Goal: Navigation & Orientation: Find specific page/section

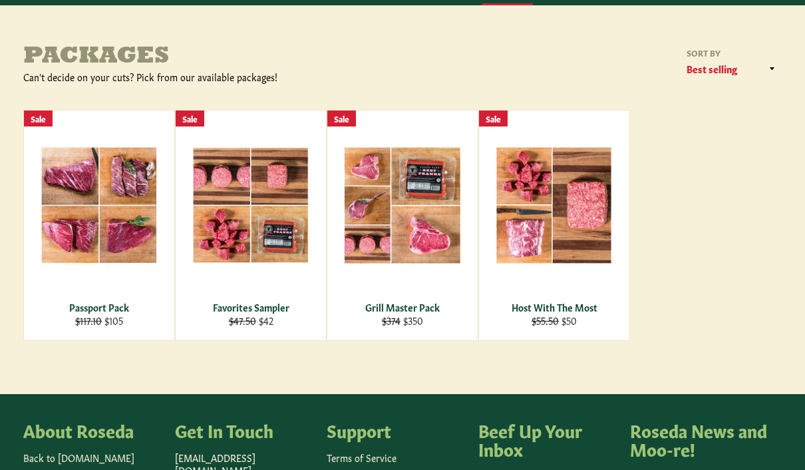
scroll to position [159, 0]
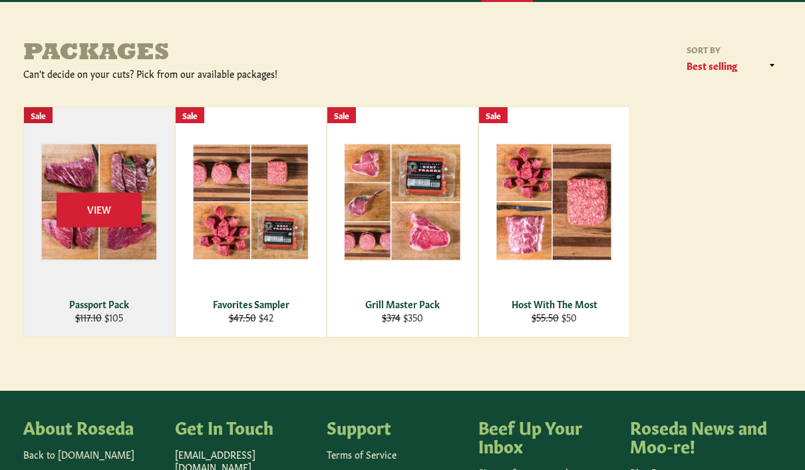
click at [112, 201] on span "View" at bounding box center [99, 210] width 85 height 34
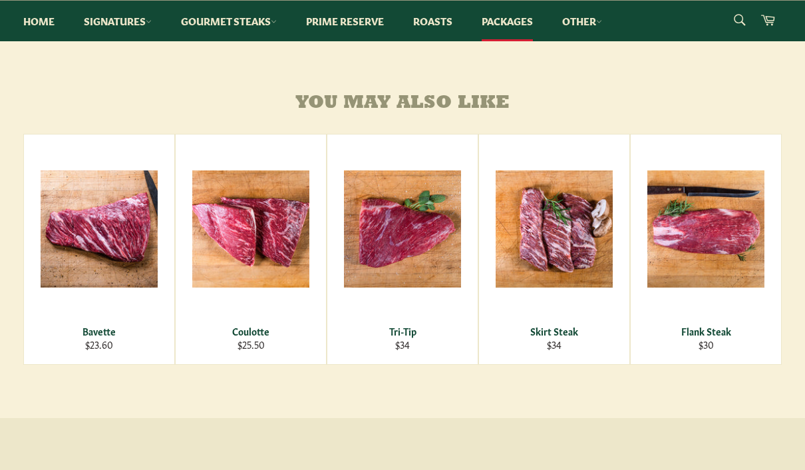
scroll to position [895, 0]
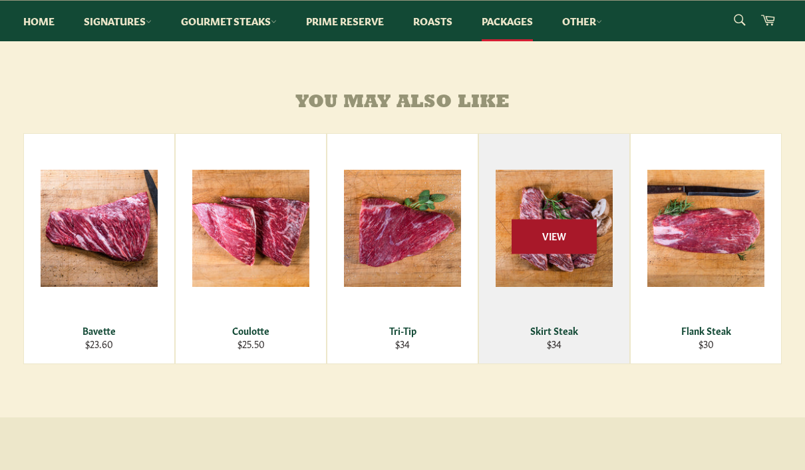
click at [572, 254] on span "View" at bounding box center [554, 237] width 85 height 34
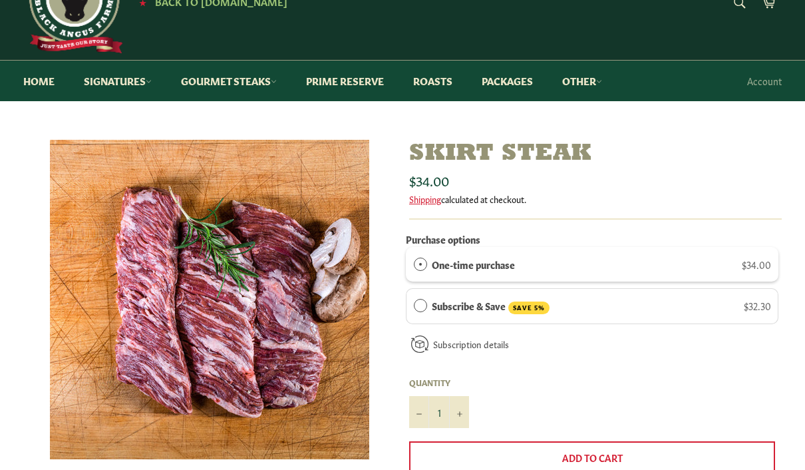
scroll to position [58, 0]
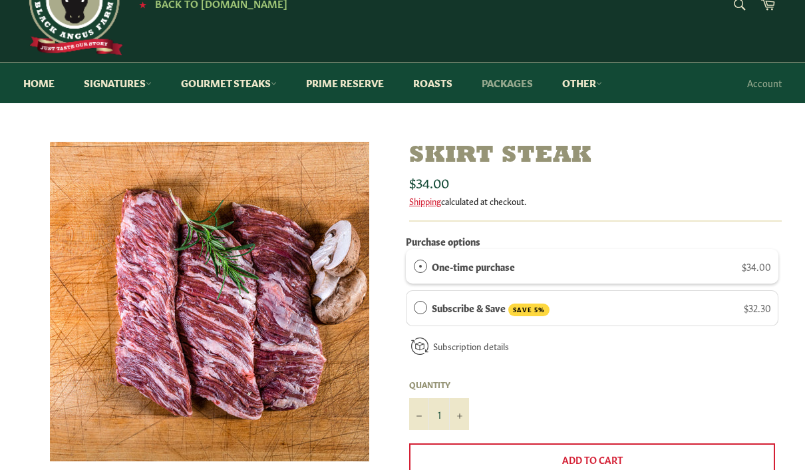
click at [499, 84] on link "Packages" at bounding box center [508, 83] width 78 height 41
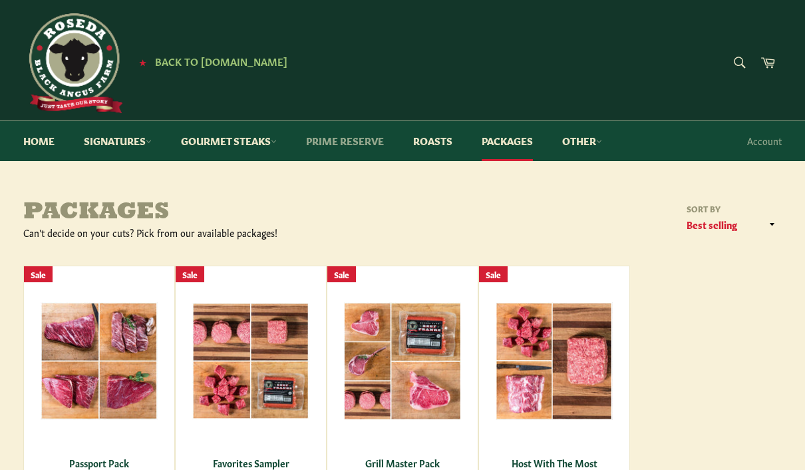
click at [366, 144] on link "Prime Reserve" at bounding box center [345, 140] width 104 height 41
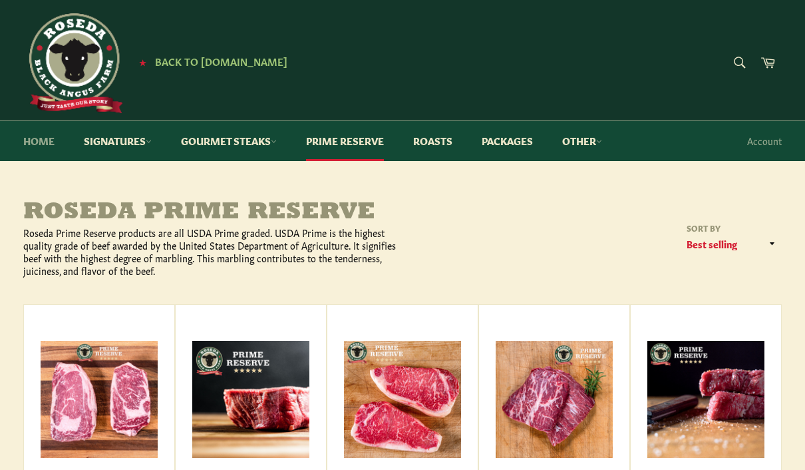
click at [45, 148] on link "Home" at bounding box center [39, 140] width 58 height 41
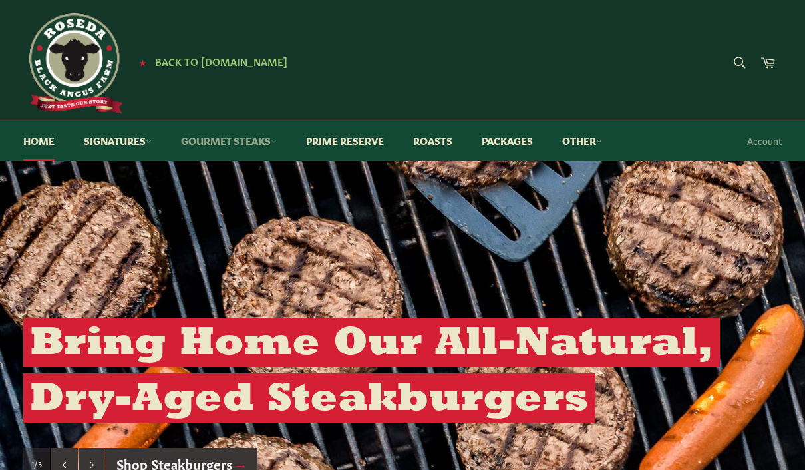
click at [234, 149] on link "Gourmet Steaks" at bounding box center [229, 140] width 122 height 41
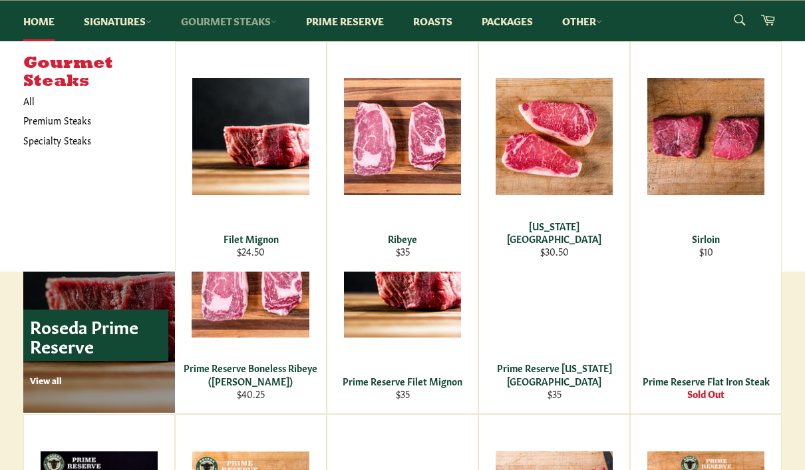
scroll to position [735, 0]
